Goal: Task Accomplishment & Management: Manage account settings

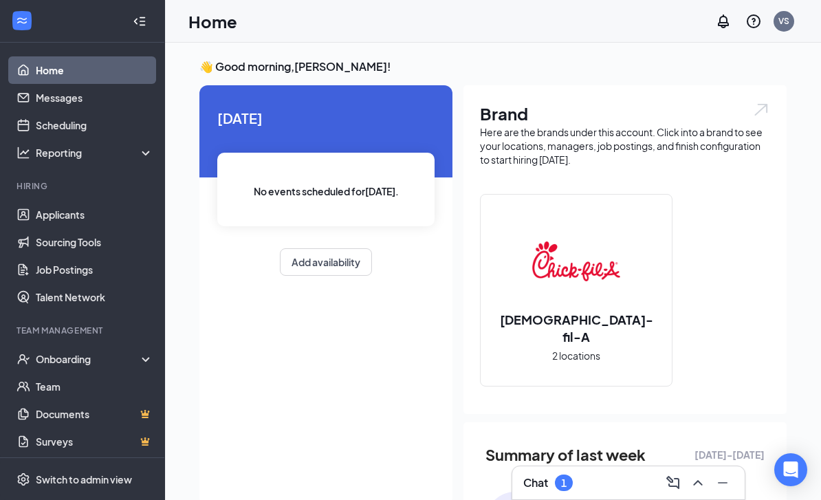
click at [573, 480] on div "1" at bounding box center [564, 482] width 18 height 16
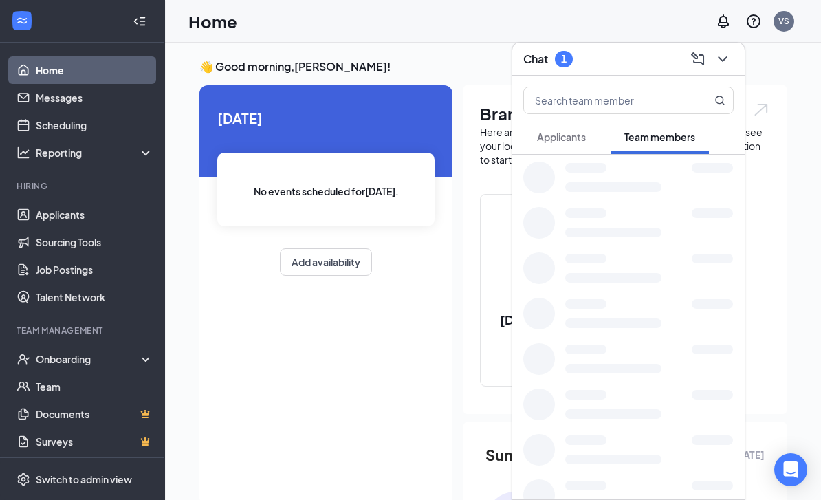
click at [585, 477] on div at bounding box center [628, 494] width 232 height 45
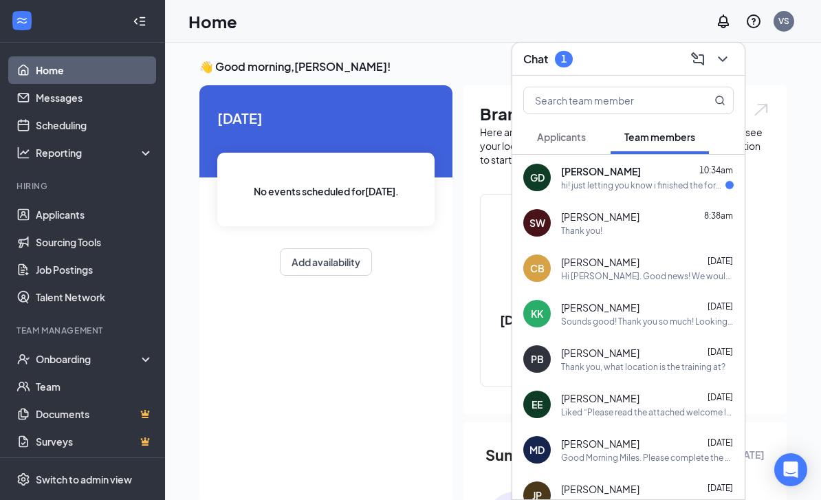
click at [627, 177] on span "[PERSON_NAME]" at bounding box center [601, 171] width 80 height 14
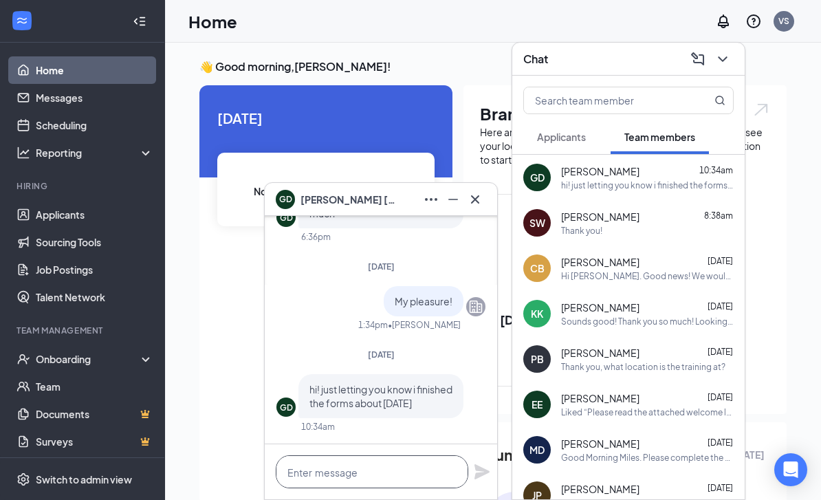
click at [377, 467] on textarea at bounding box center [372, 471] width 192 height 33
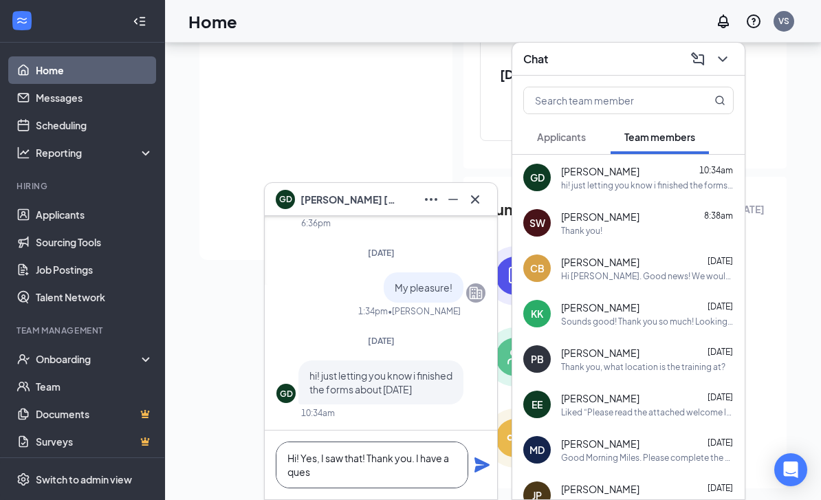
scroll to position [266, 0]
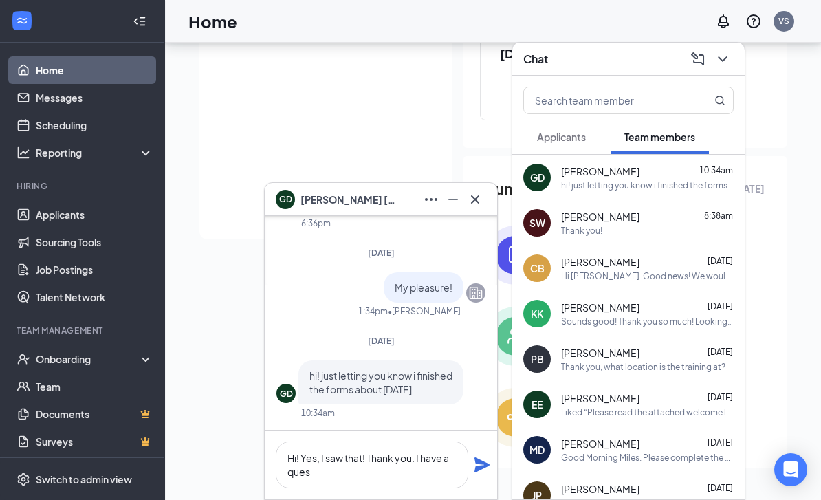
click at [417, 426] on div "GD hi! just letting you know i finished the forms about [DATE] 10:34am" at bounding box center [380, 394] width 209 height 69
click at [366, 473] on textarea "Hi! Yes, I saw that! Thank you. I have a ques" at bounding box center [372, 464] width 192 height 47
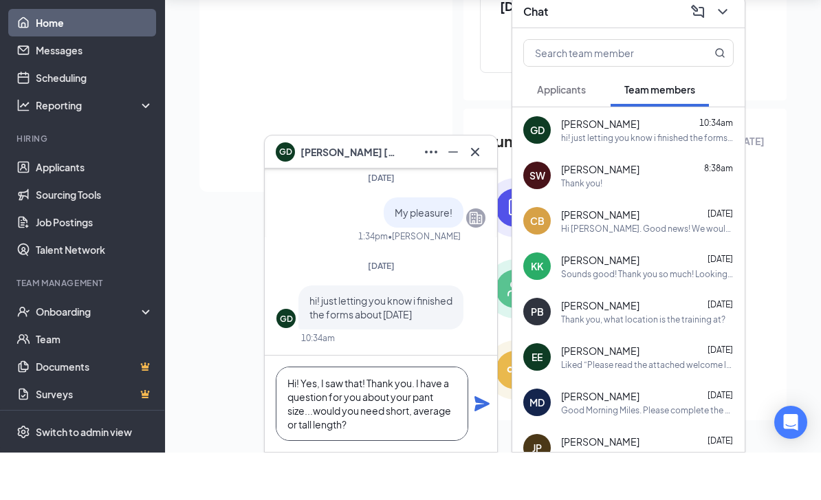
type textarea "Hi! Yes, I saw that! Thank you. I have a question for you about your pant size.…"
click at [477, 443] on icon "Plane" at bounding box center [482, 451] width 16 height 16
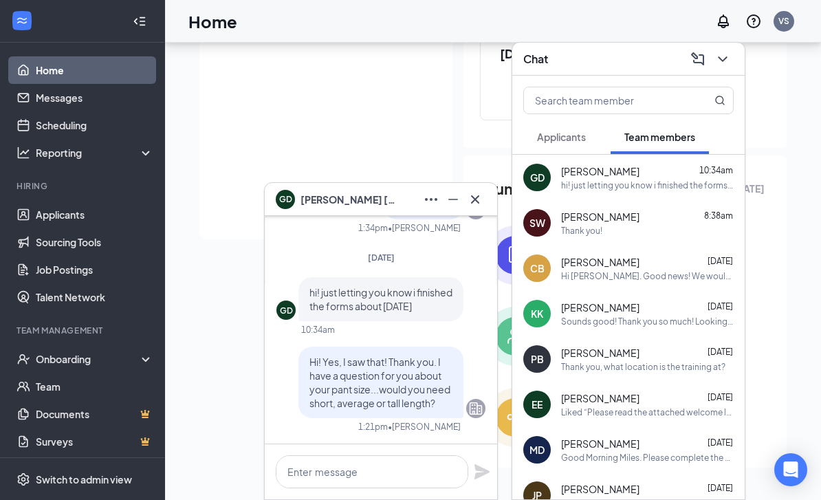
scroll to position [0, 0]
click at [480, 200] on icon "Cross" at bounding box center [475, 199] width 16 height 16
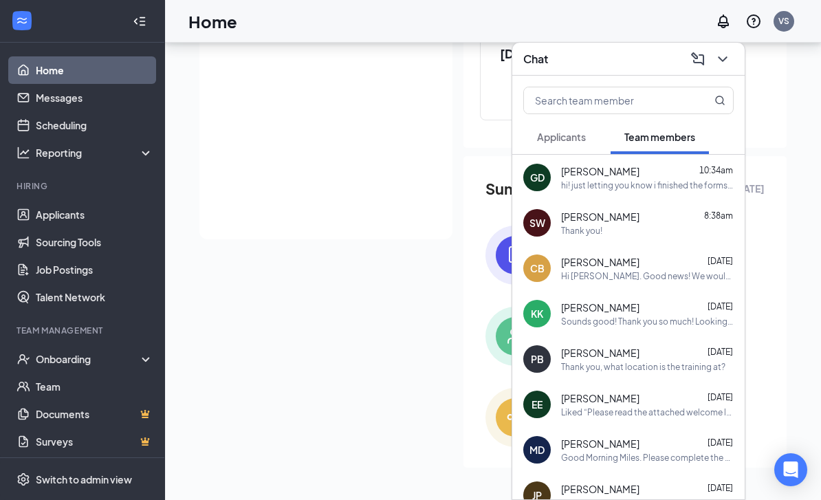
click at [729, 63] on icon "ChevronDown" at bounding box center [722, 59] width 16 height 16
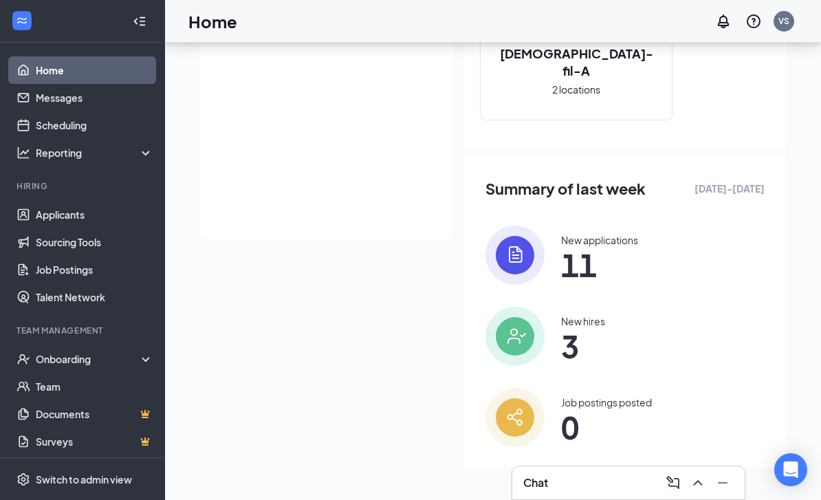
click at [320, 401] on div "[DATE] No events scheduled for [DATE] . Add availability Brand Here are the bra…" at bounding box center [492, 151] width 587 height 665
click at [103, 201] on link "Applicants" at bounding box center [95, 214] width 118 height 27
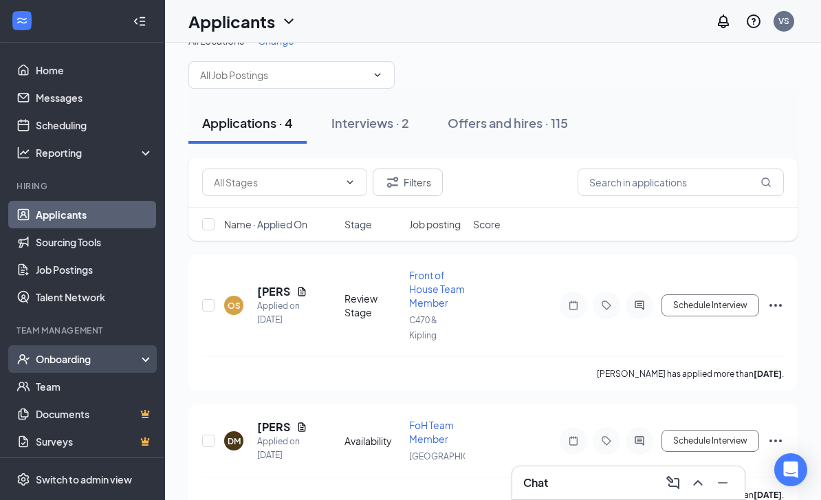
scroll to position [29, 0]
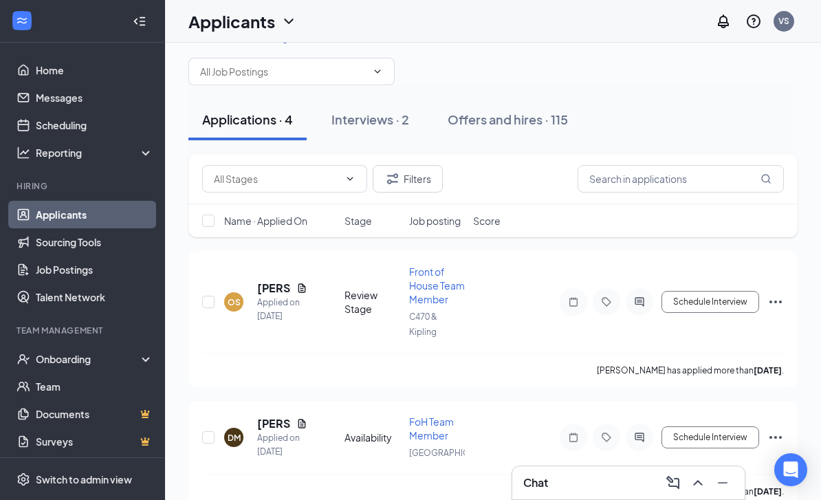
click at [646, 81] on div "All Locations Change" at bounding box center [492, 57] width 609 height 55
click at [377, 119] on div "Interviews · 2" at bounding box center [370, 119] width 78 height 17
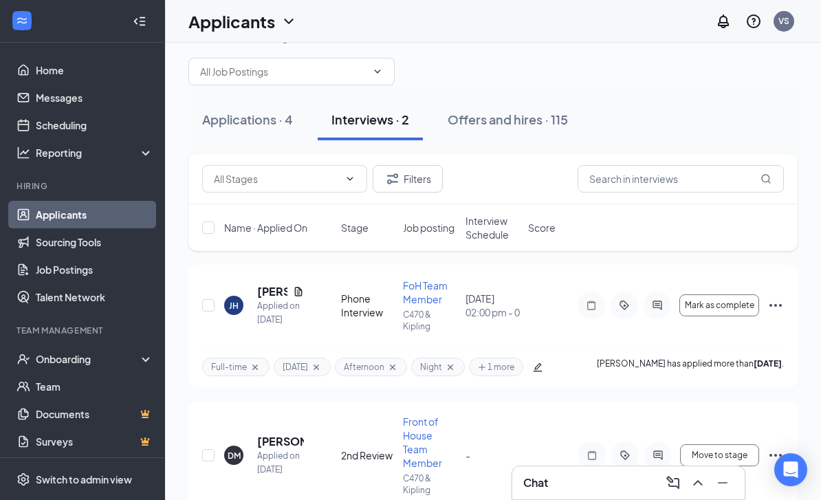
scroll to position [52, 0]
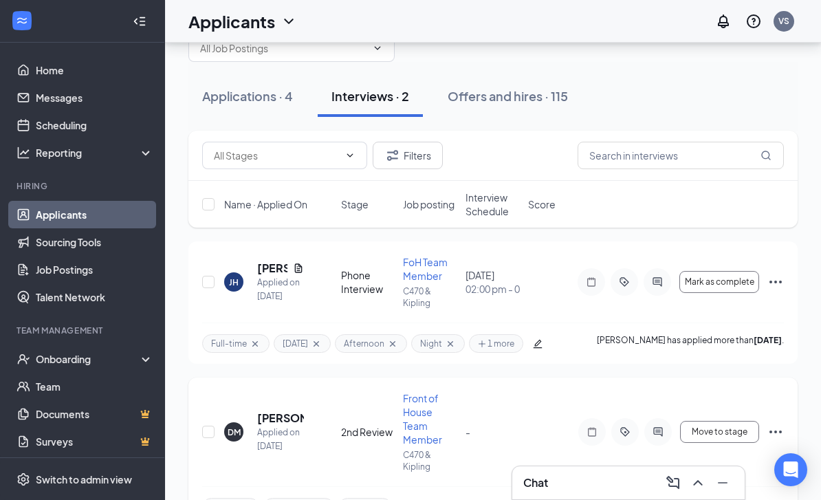
click at [490, 474] on div "[PERSON_NAME] Applied on [DATE] 2nd Review Front of House Team Member C470 & Ki…" at bounding box center [492, 438] width 581 height 95
click at [661, 432] on icon "ActiveChat" at bounding box center [657, 431] width 9 height 9
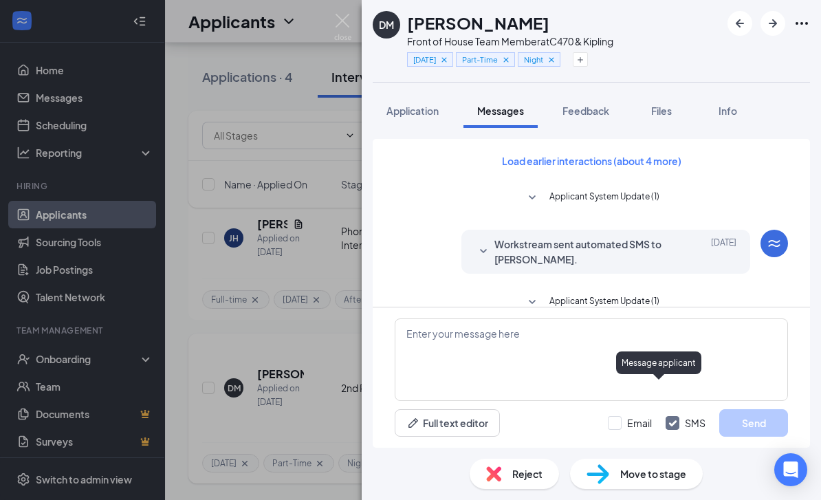
scroll to position [44, 0]
click at [528, 468] on span "Reject" at bounding box center [527, 473] width 30 height 15
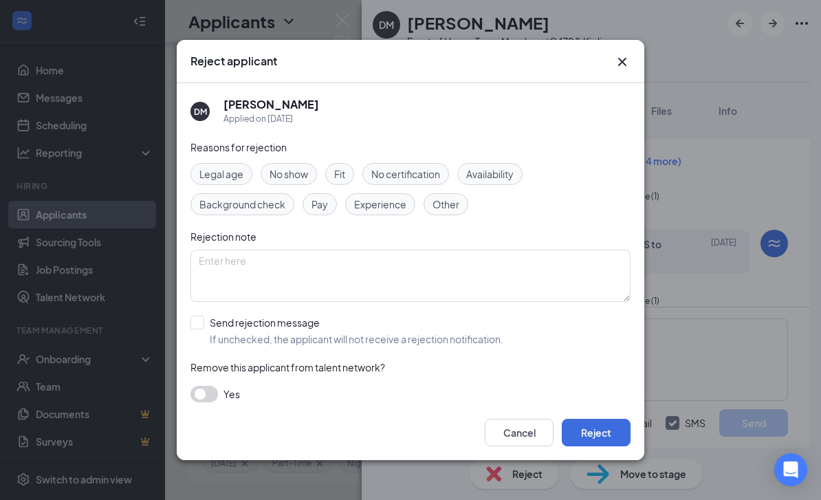
click at [340, 170] on span "Fit" at bounding box center [339, 173] width 11 height 15
click at [296, 254] on textarea at bounding box center [410, 275] width 440 height 52
click at [199, 317] on input "Send rejection message If unchecked, the applicant will not receive a rejection…" at bounding box center [346, 330] width 313 height 30
checkbox input "true"
click at [597, 438] on button "Reject" at bounding box center [596, 432] width 69 height 27
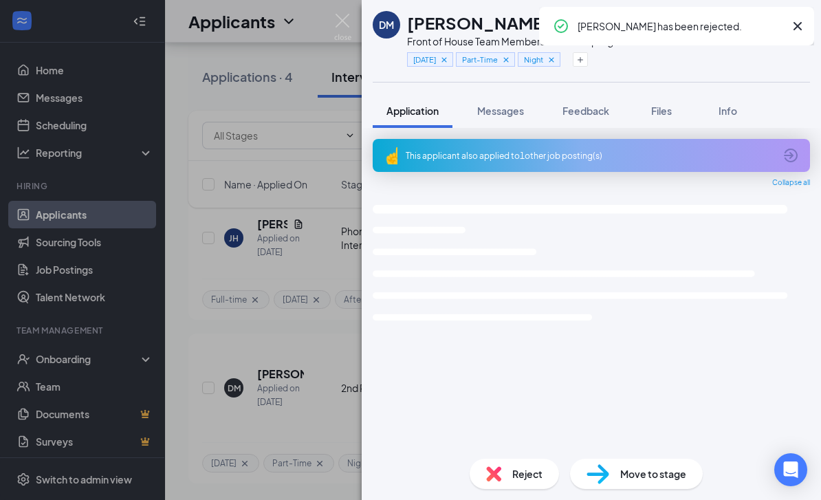
scroll to position [44, 0]
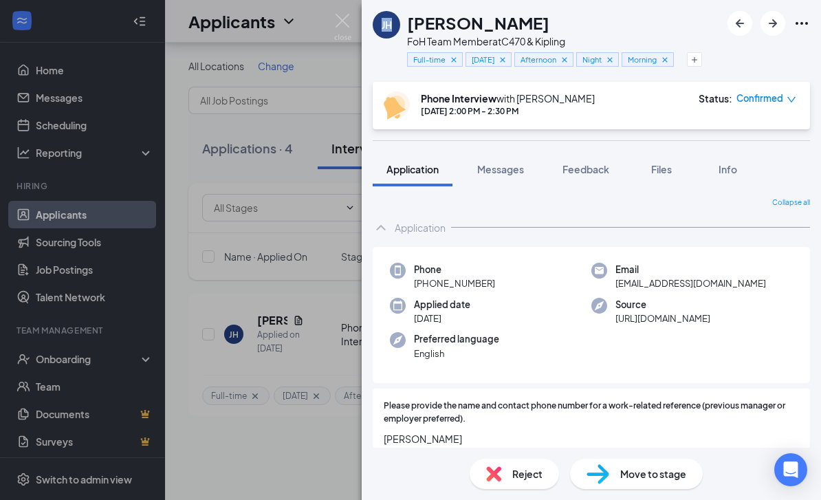
click at [356, 19] on div "[PERSON_NAME] [PERSON_NAME] FoH Team Member at C470 & Kipling Full-time [DATE] …" at bounding box center [410, 250] width 821 height 500
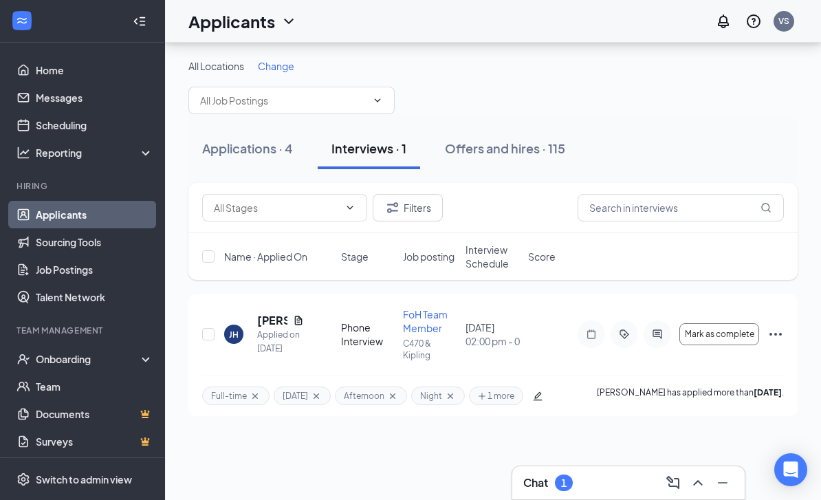
click at [569, 478] on div "1" at bounding box center [564, 482] width 18 height 16
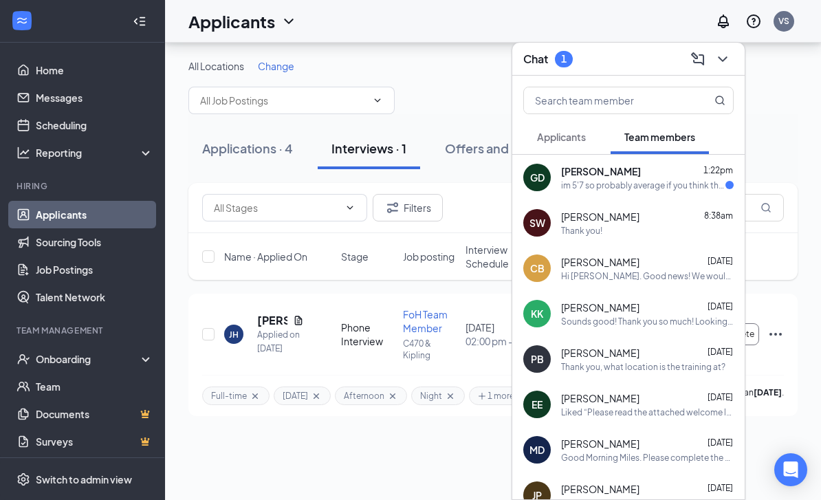
click at [622, 179] on div "im 5'7 so probably average if you think thatd work" at bounding box center [643, 185] width 164 height 12
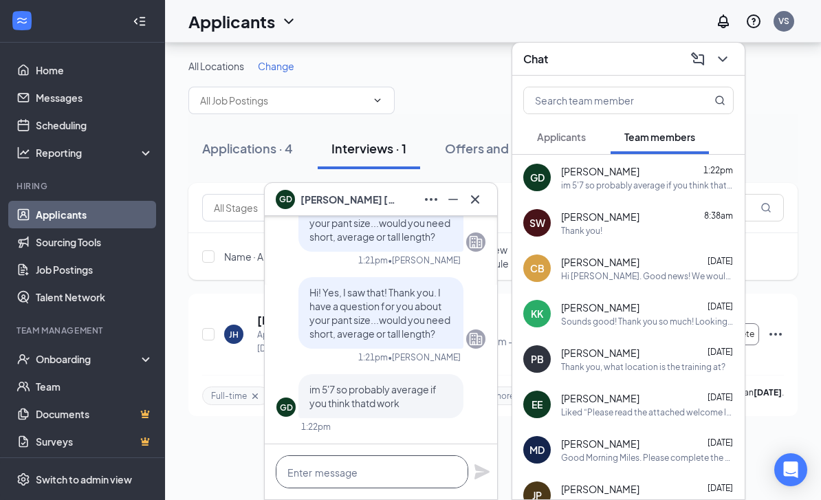
click at [374, 459] on textarea at bounding box center [372, 471] width 192 height 33
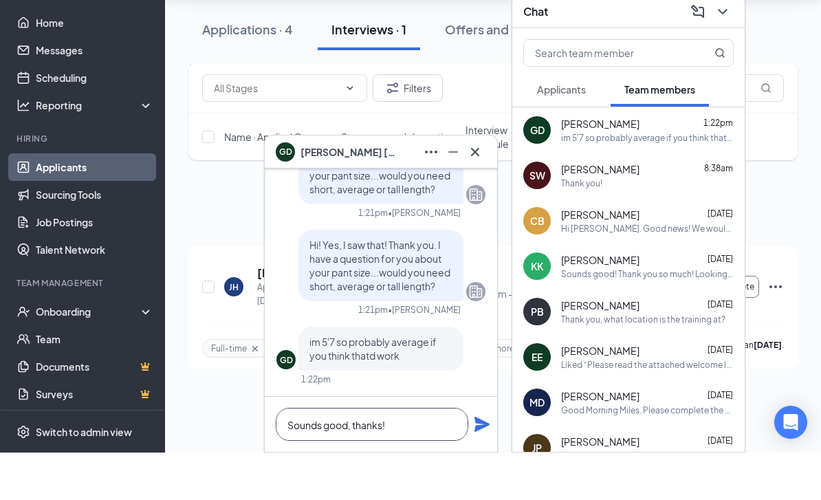
type textarea "Sounds good, thanks!"
click at [478, 464] on icon "Plane" at bounding box center [481, 471] width 15 height 15
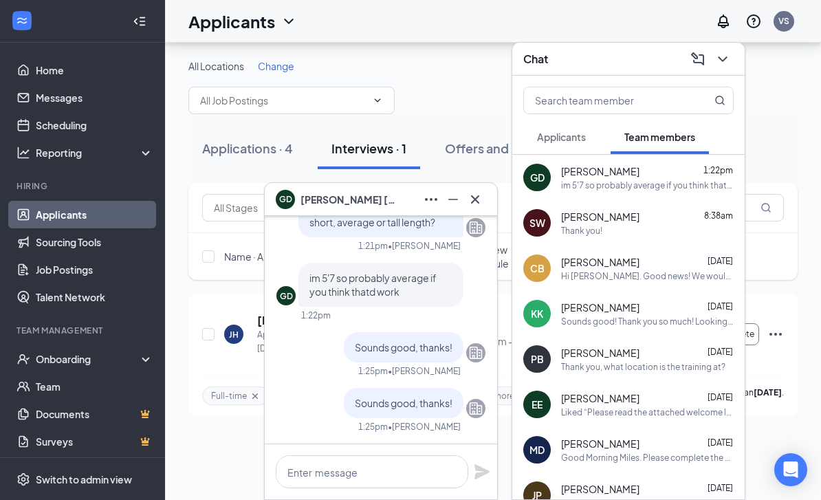
click at [480, 197] on icon "Cross" at bounding box center [475, 199] width 16 height 16
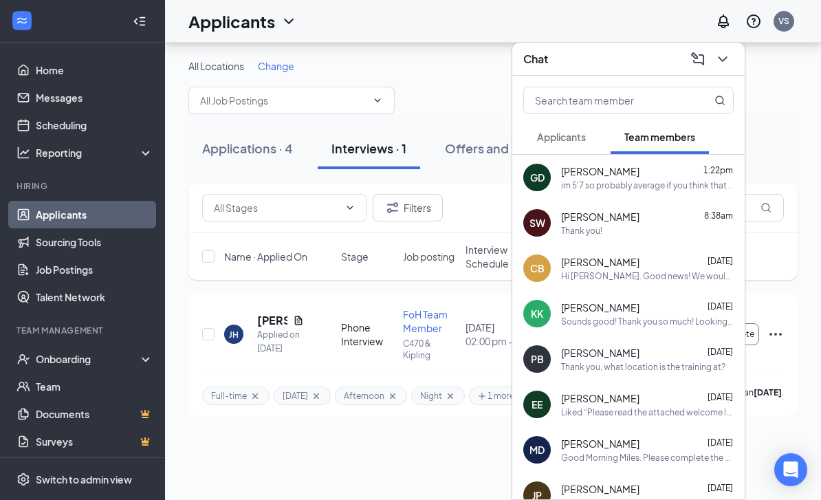
click at [718, 60] on icon "ChevronDown" at bounding box center [722, 59] width 16 height 16
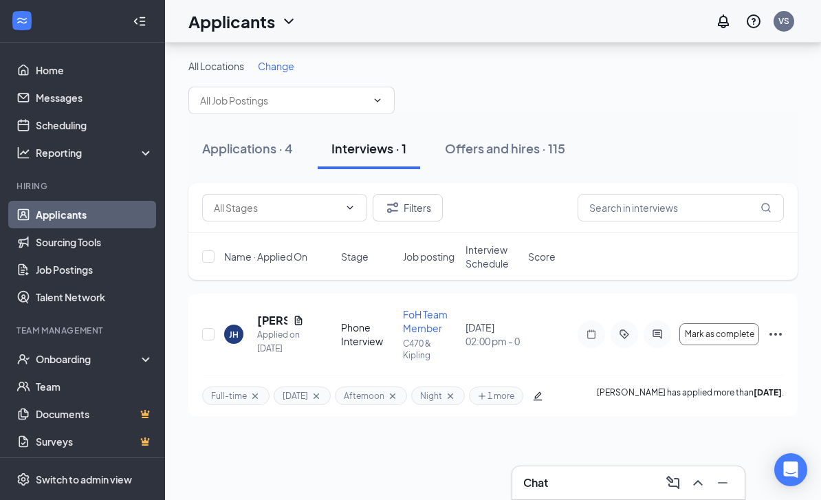
click at [231, 431] on div "All Locations Change Applications · 4 Interviews · 1 Offers and hires · 115 Fil…" at bounding box center [493, 271] width 656 height 457
click at [660, 114] on div "Applications · 4 Interviews · 1 Offers and hires · 115" at bounding box center [492, 148] width 609 height 69
